Goal: Task Accomplishment & Management: Manage account settings

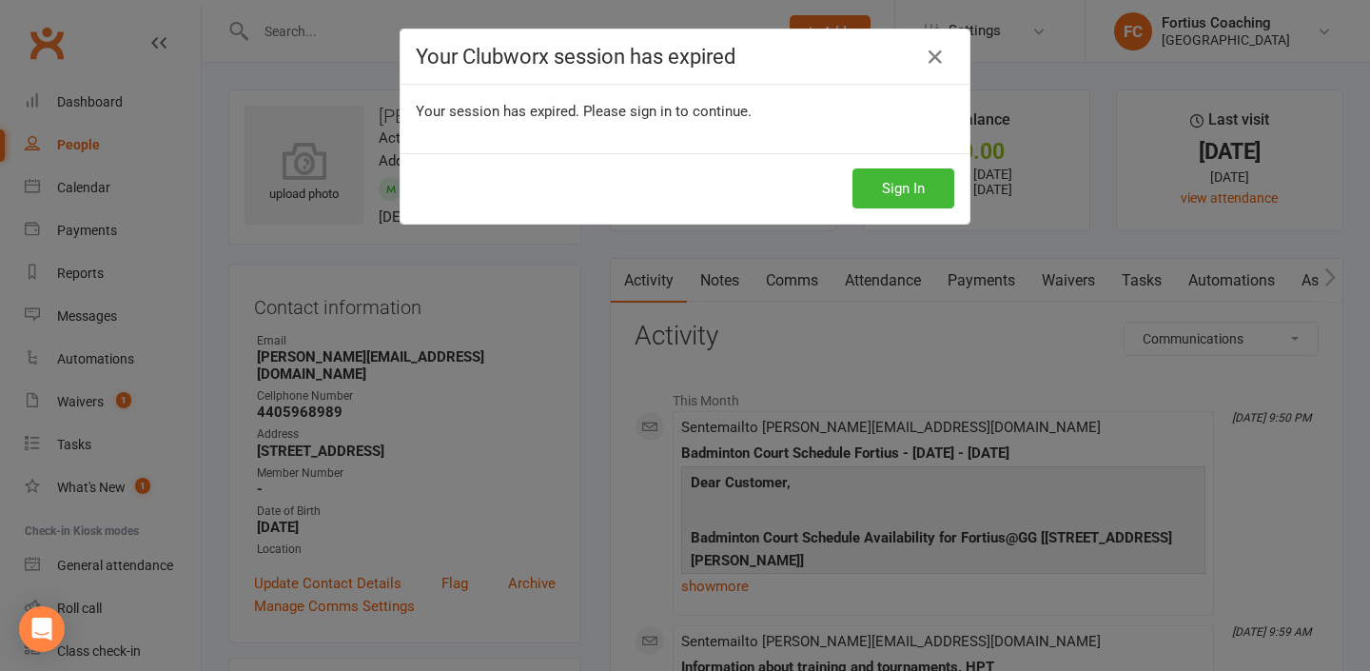
select select "ConversationLogEntry"
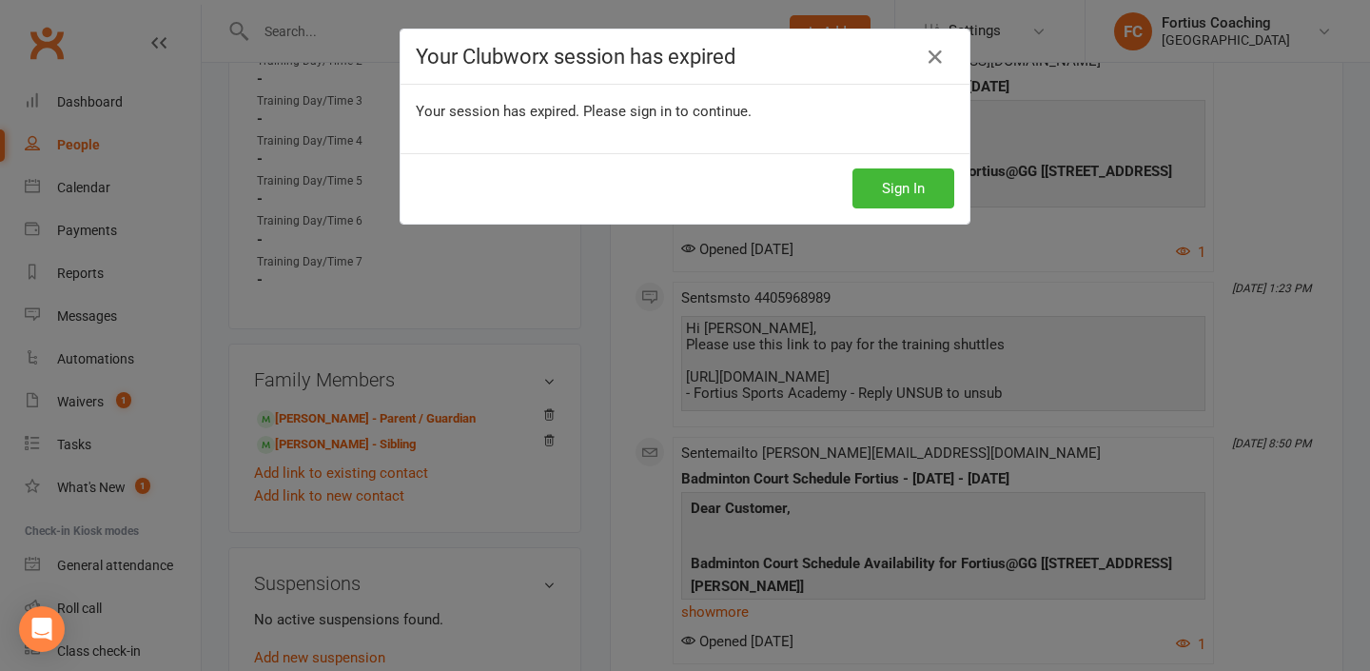
scroll to position [4, 0]
click at [861, 176] on button "Sign In" at bounding box center [904, 188] width 102 height 40
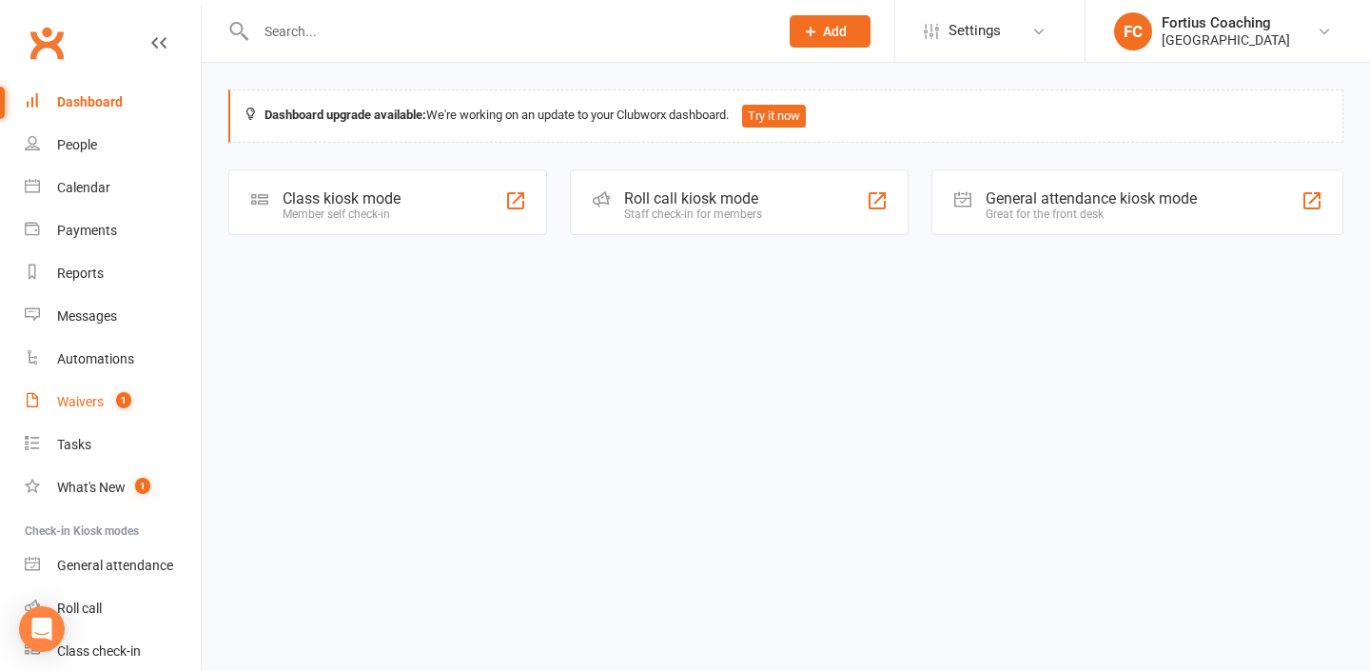
click at [118, 410] on link "Waivers 1" at bounding box center [113, 402] width 176 height 43
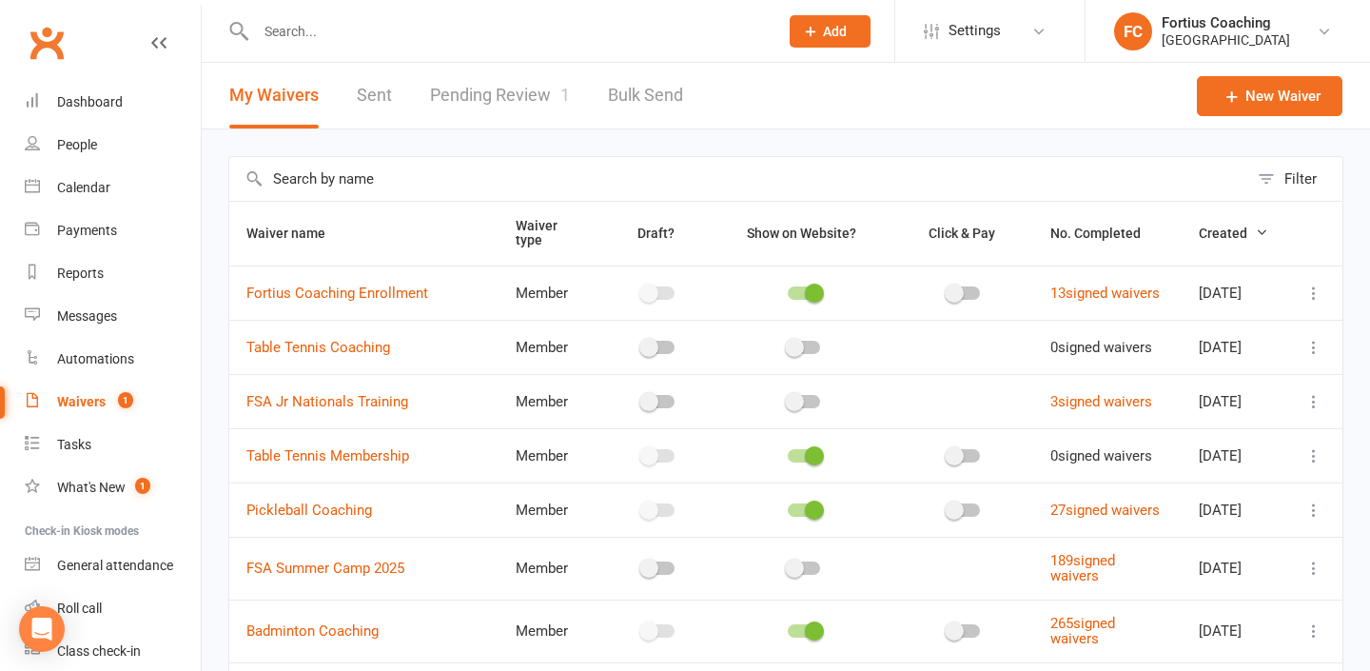
click at [392, 106] on div "My Waivers Sent Pending Review 1 Bulk Send" at bounding box center [456, 96] width 509 height 66
click at [386, 100] on link "Sent" at bounding box center [374, 96] width 35 height 66
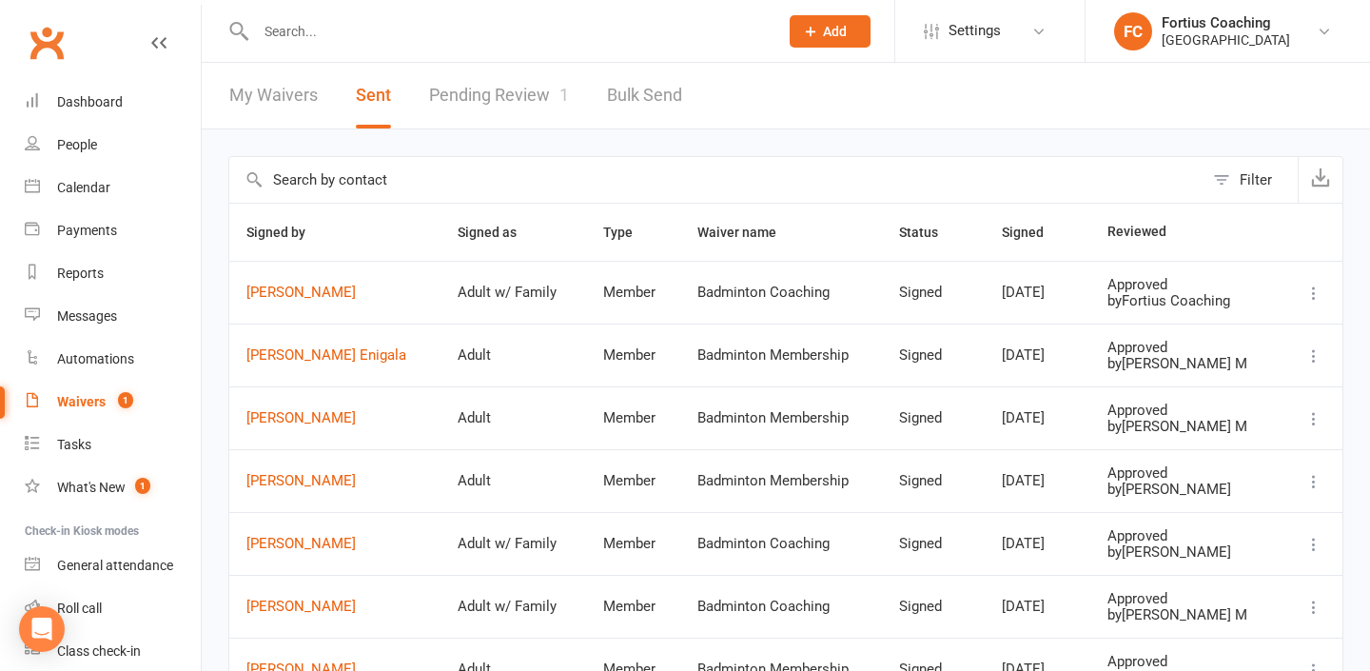
click at [1240, 204] on th "Reviewed" at bounding box center [1184, 232] width 189 height 57
click at [1232, 184] on button "Filter" at bounding box center [1251, 180] width 94 height 46
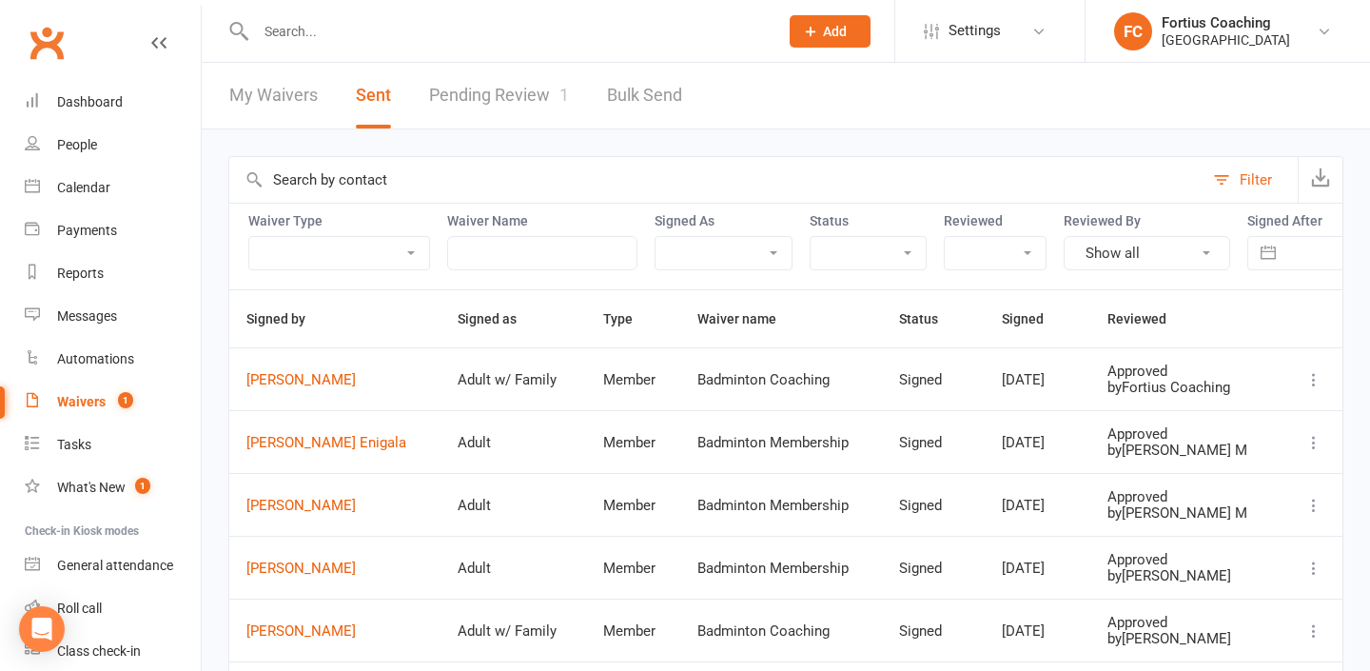
click at [743, 234] on div "Signed As Adult Adult w/ Family" at bounding box center [724, 241] width 138 height 57
click at [747, 245] on select "Adult Adult w/ Family" at bounding box center [724, 253] width 136 height 32
click at [908, 253] on select "Prefilled Signed Link Expired" at bounding box center [868, 253] width 115 height 32
click at [977, 237] on select "Pending Approved" at bounding box center [995, 253] width 101 height 32
select select "complete"
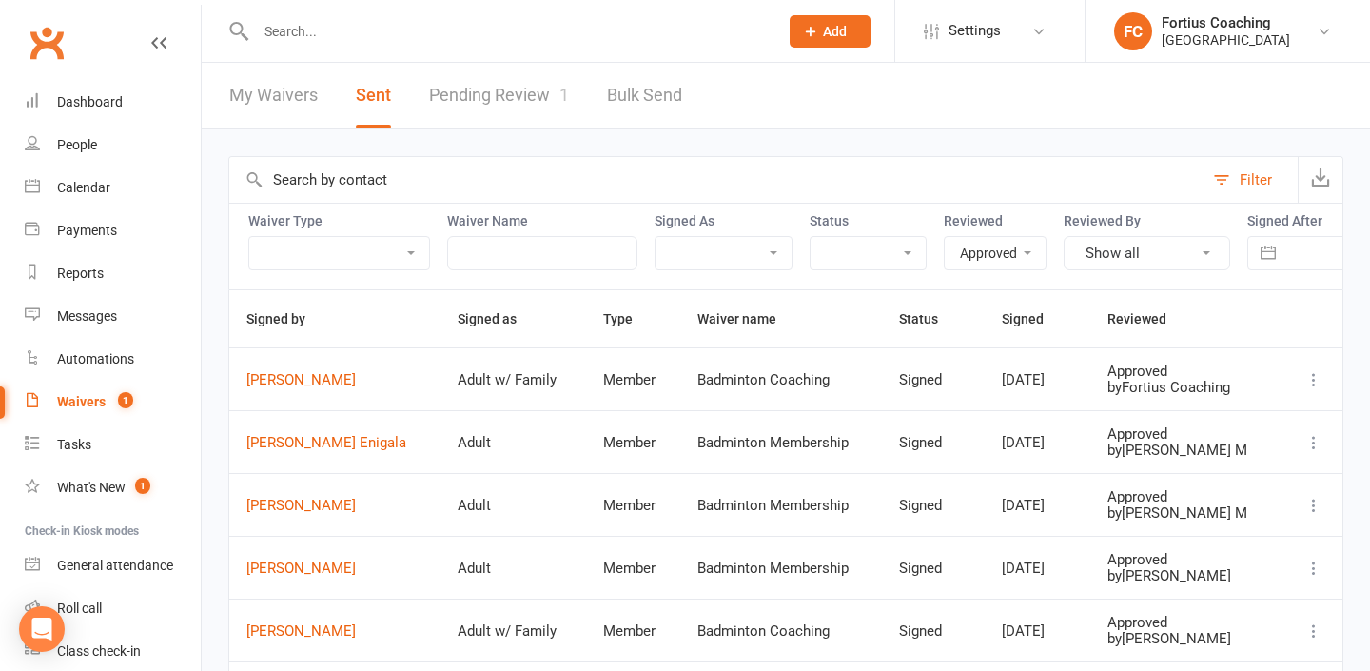
click at [945, 237] on select "Pending Approved" at bounding box center [995, 253] width 101 height 32
click at [1104, 264] on button "Show all" at bounding box center [1147, 253] width 167 height 34
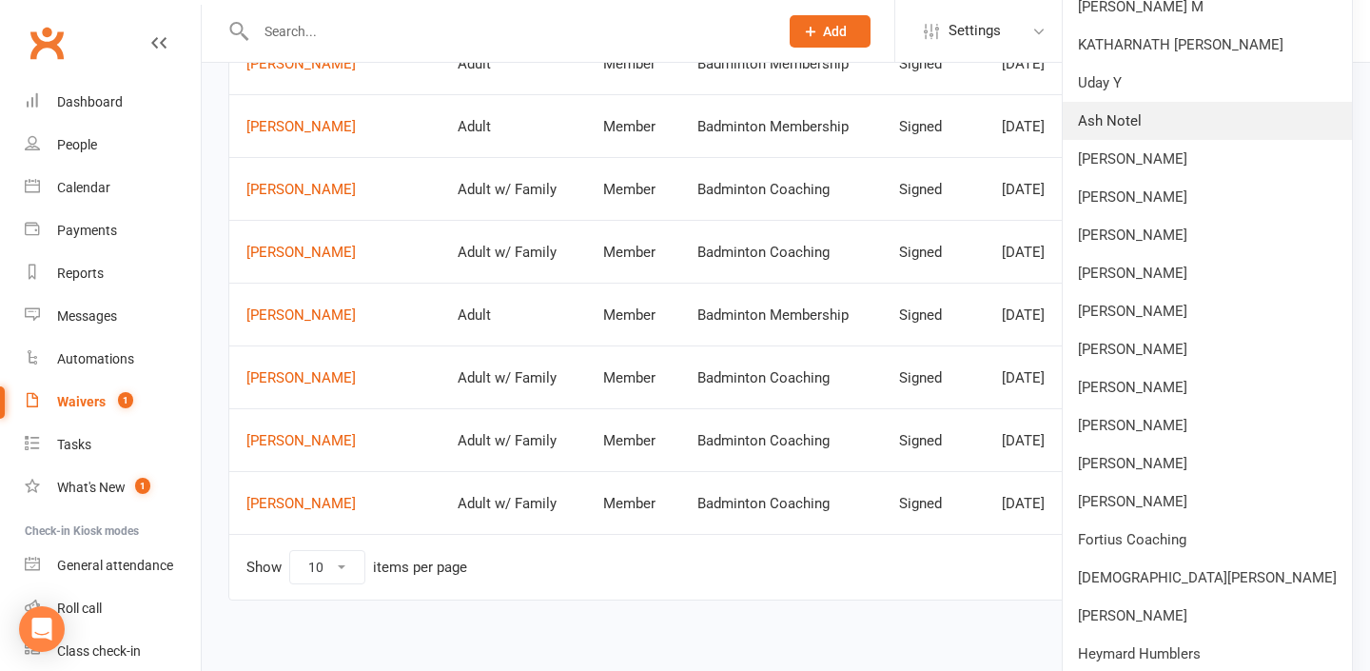
scroll to position [486, 0]
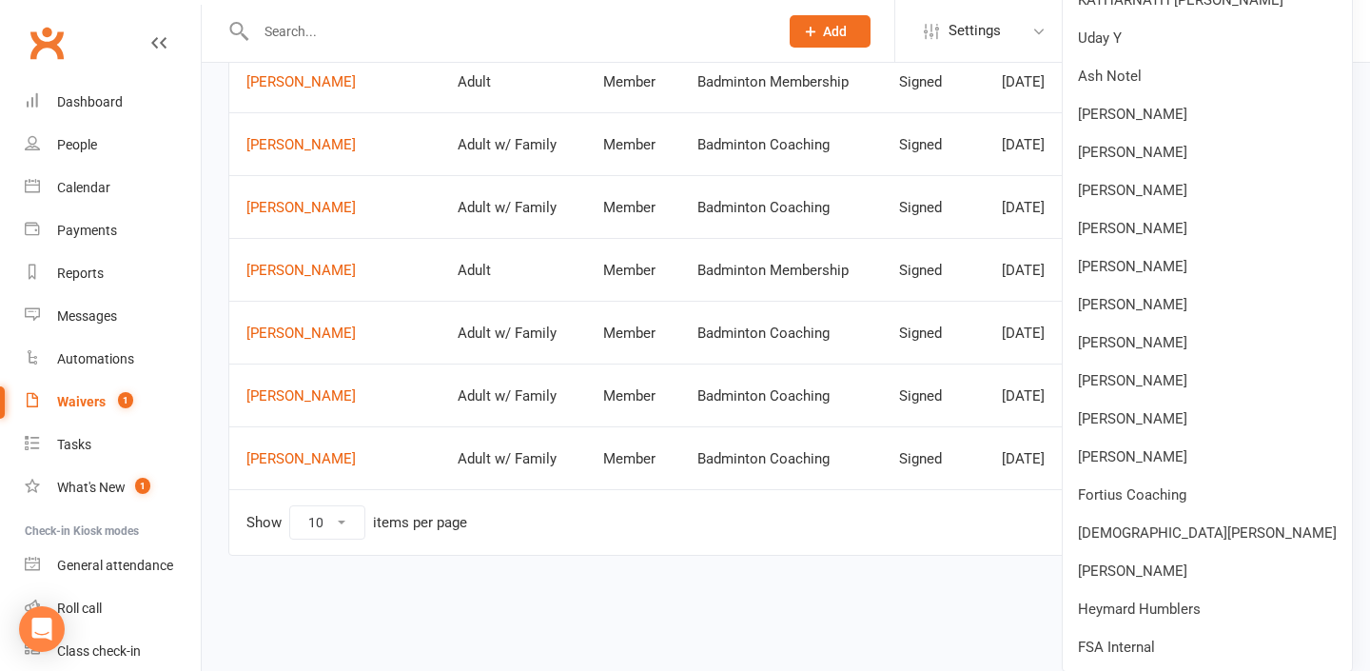
click at [954, 602] on div "Filter Waiver Type Member Prospect Non-attending Contact Waiver Name Signed As …" at bounding box center [786, 126] width 1168 height 966
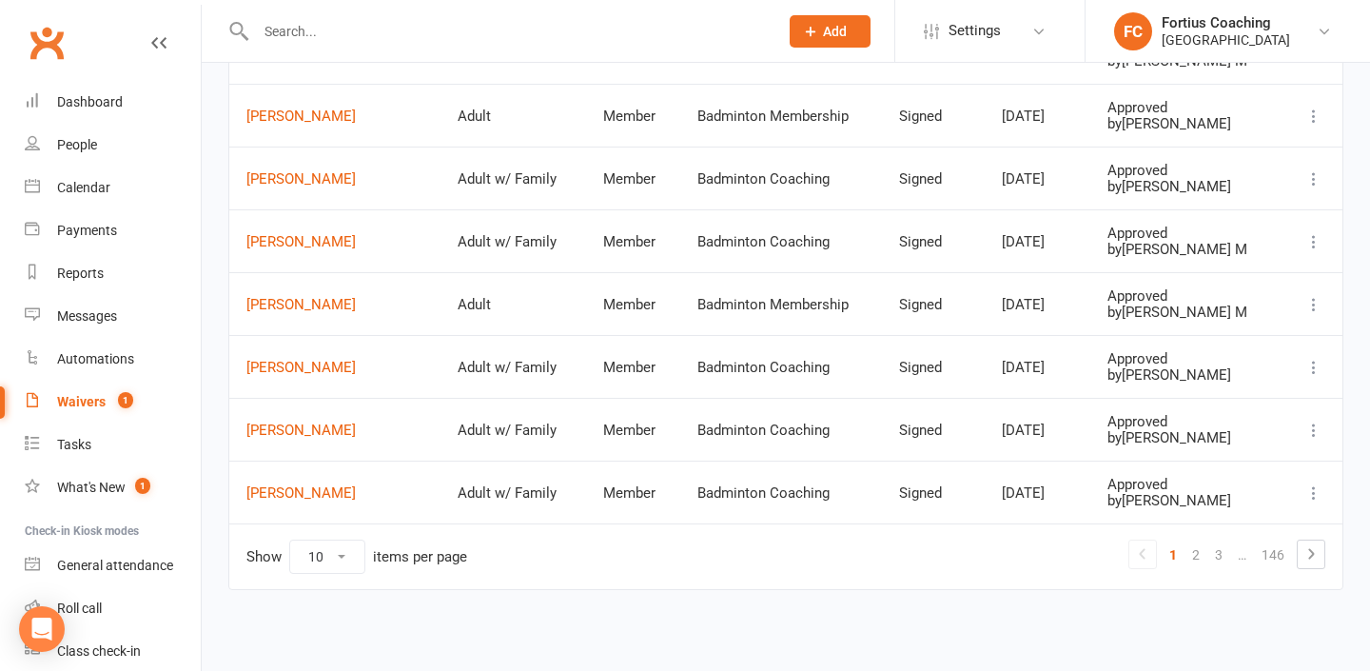
scroll to position [0, 0]
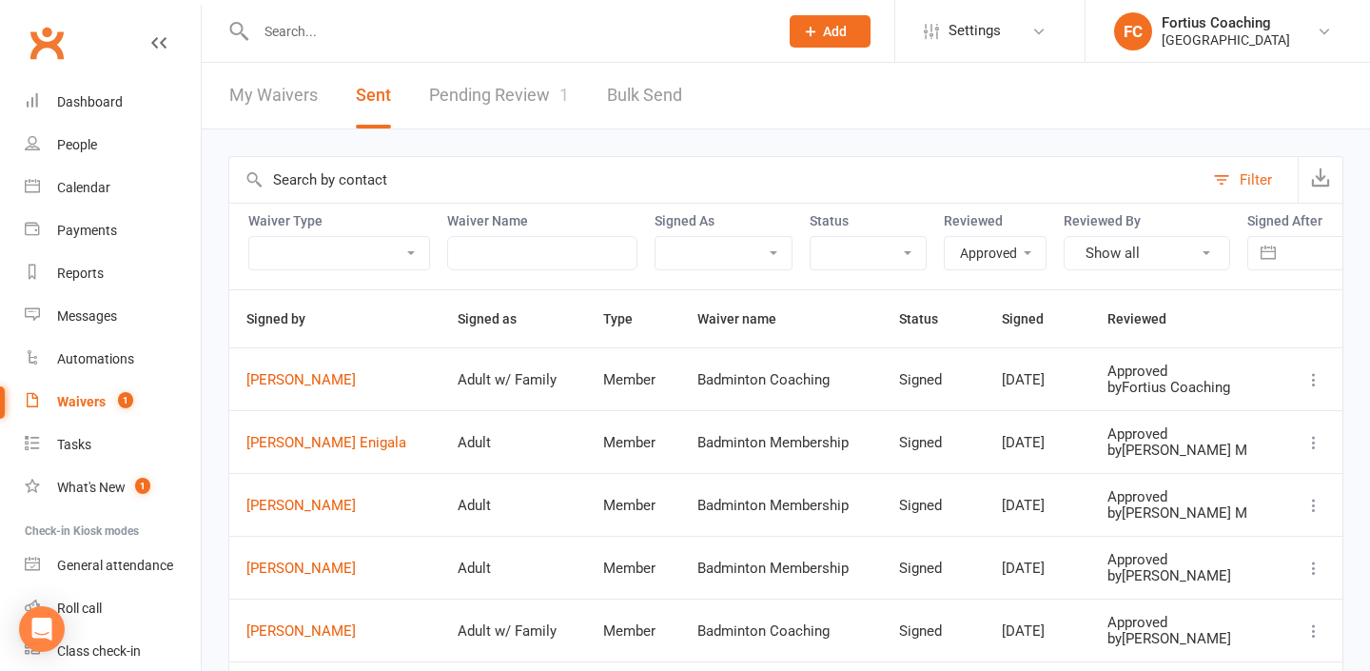
click at [410, 244] on select "Member Prospect Non-attending Contact" at bounding box center [339, 253] width 180 height 32
click at [571, 250] on input "text" at bounding box center [542, 253] width 190 height 34
click at [382, 246] on select "Member Prospect Non-attending Contact" at bounding box center [339, 253] width 180 height 32
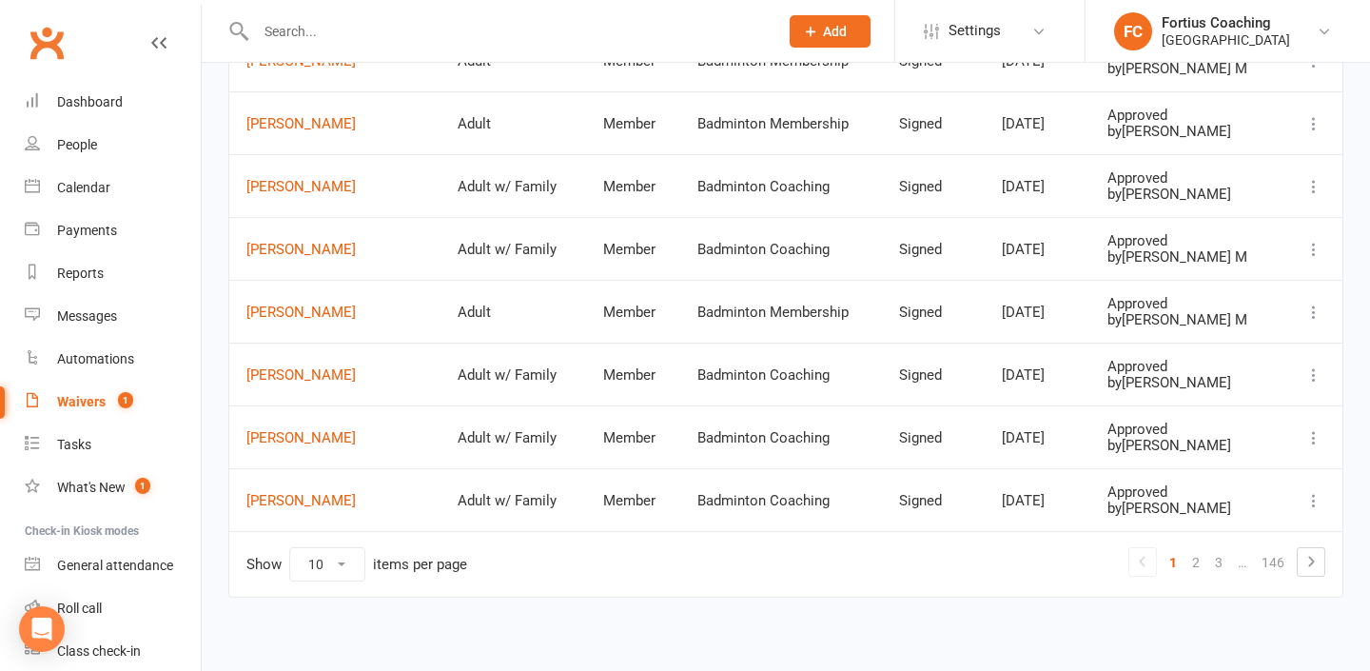
scroll to position [452, 0]
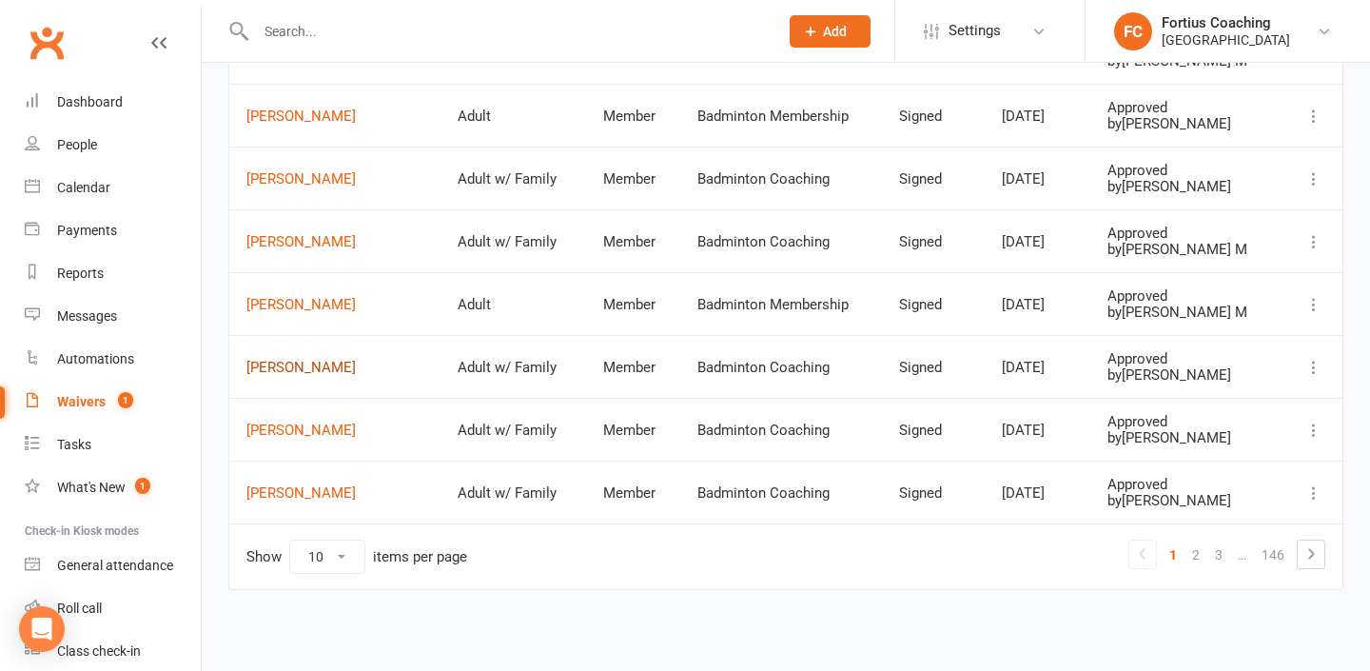
click at [318, 362] on link "[PERSON_NAME]" at bounding box center [334, 368] width 177 height 16
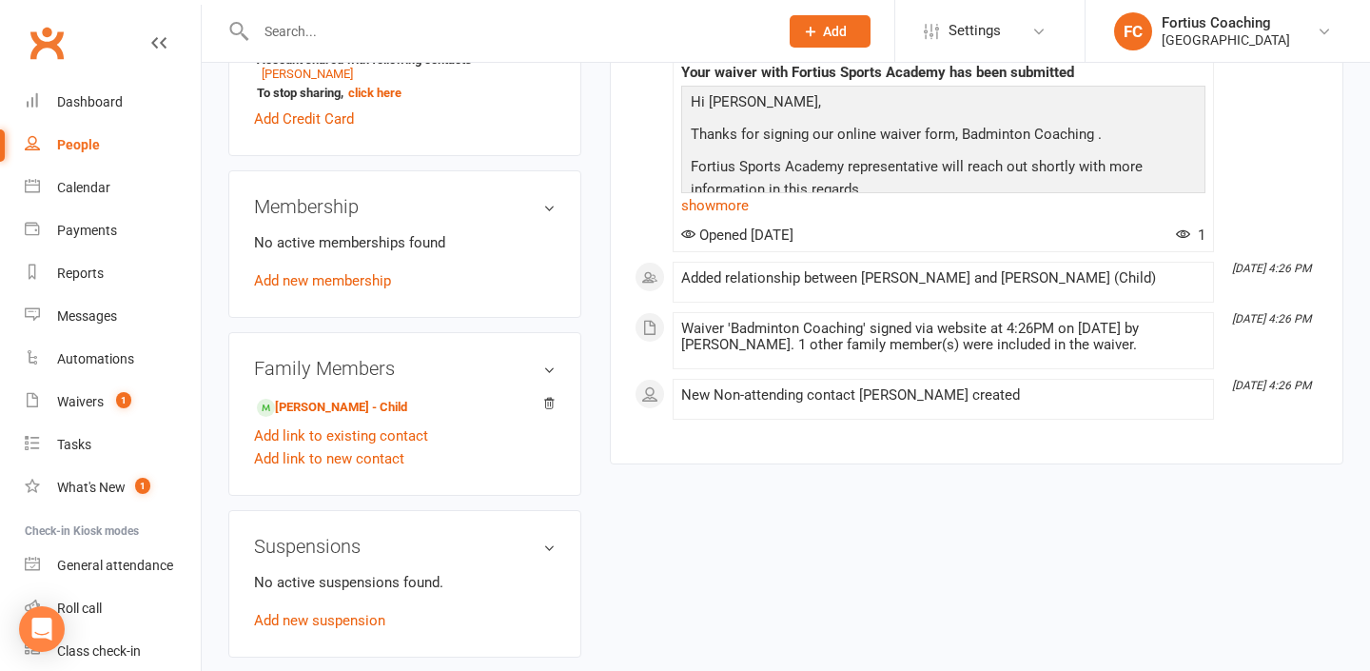
scroll to position [662, 0]
click at [394, 397] on link "[PERSON_NAME] - Child" at bounding box center [332, 407] width 150 height 20
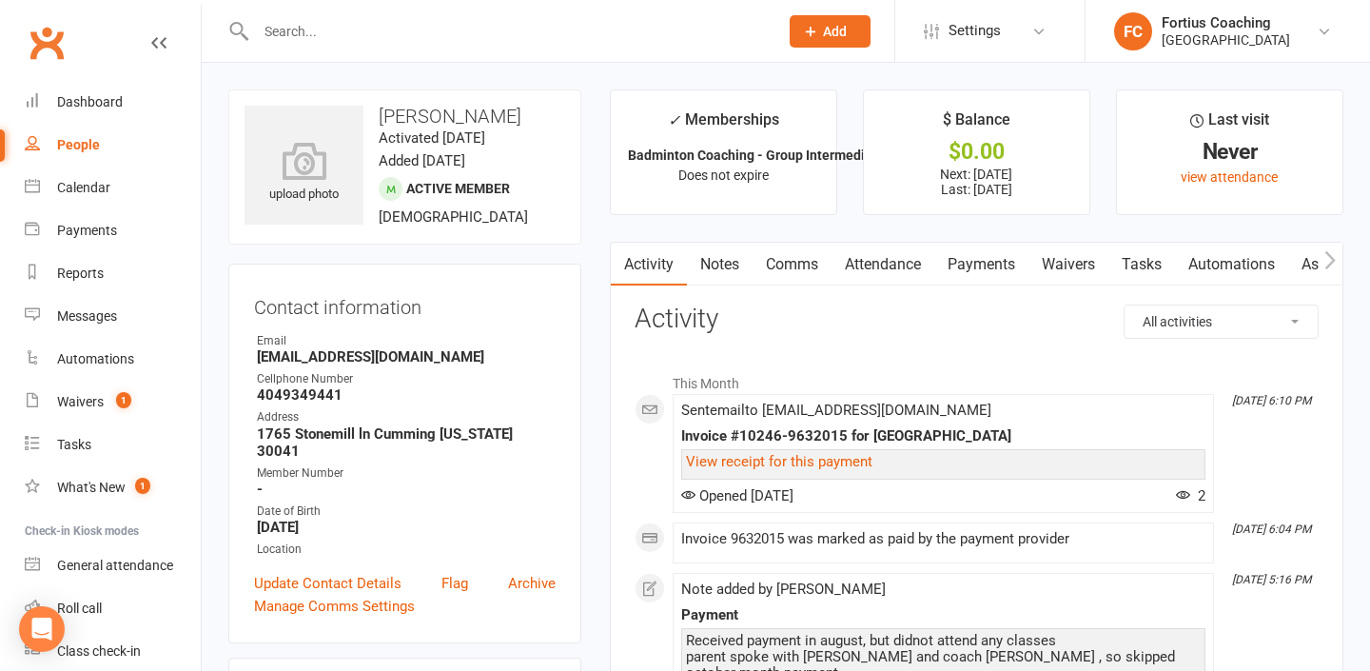
click at [965, 276] on link "Payments" at bounding box center [981, 265] width 94 height 44
